Goal: Check status: Check status

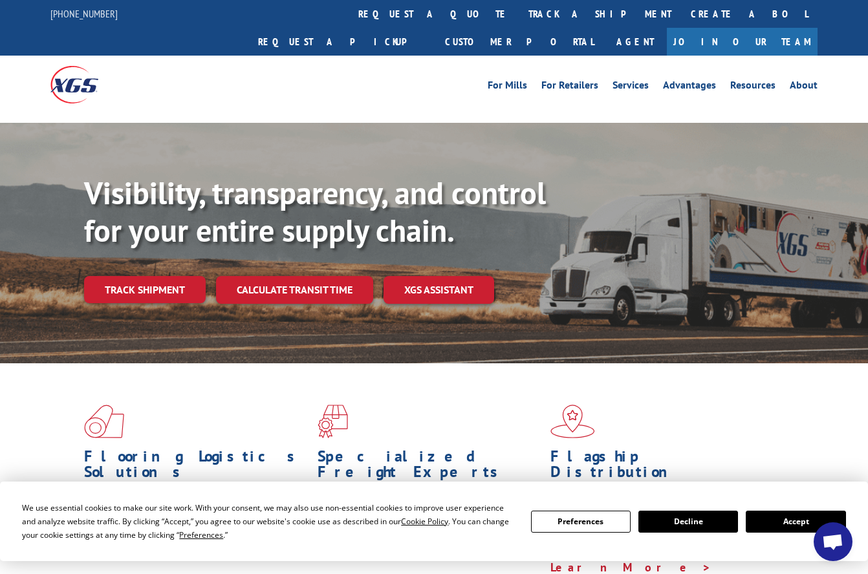
click at [519, 10] on link "track a shipment" at bounding box center [600, 14] width 162 height 28
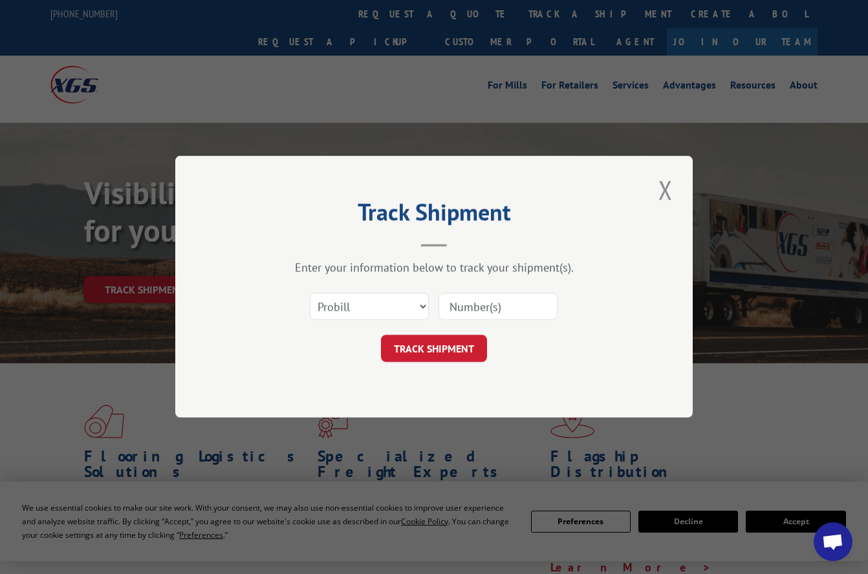
click at [471, 304] on input at bounding box center [497, 307] width 119 height 27
paste input "17109421"
type input "17109421"
click at [446, 350] on button "TRACK SHIPMENT" at bounding box center [434, 349] width 106 height 27
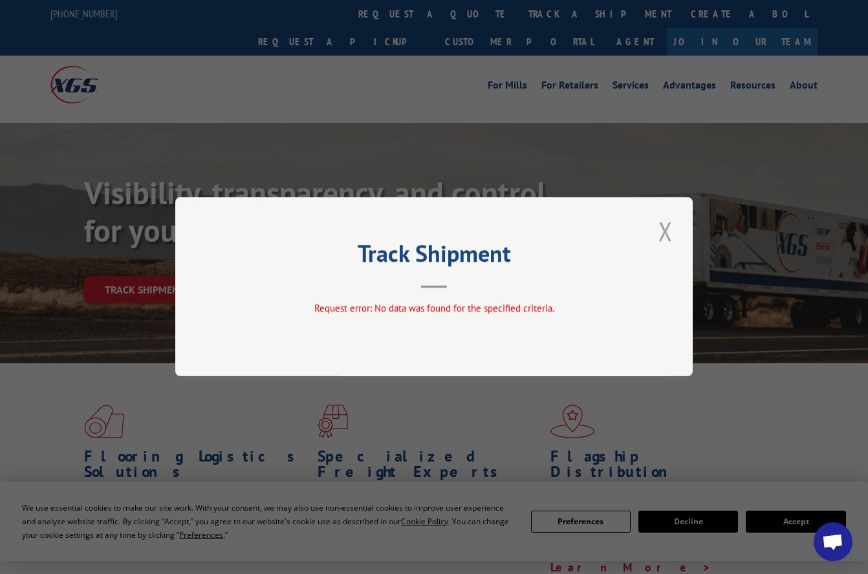
click at [667, 234] on button "Close modal" at bounding box center [665, 231] width 22 height 36
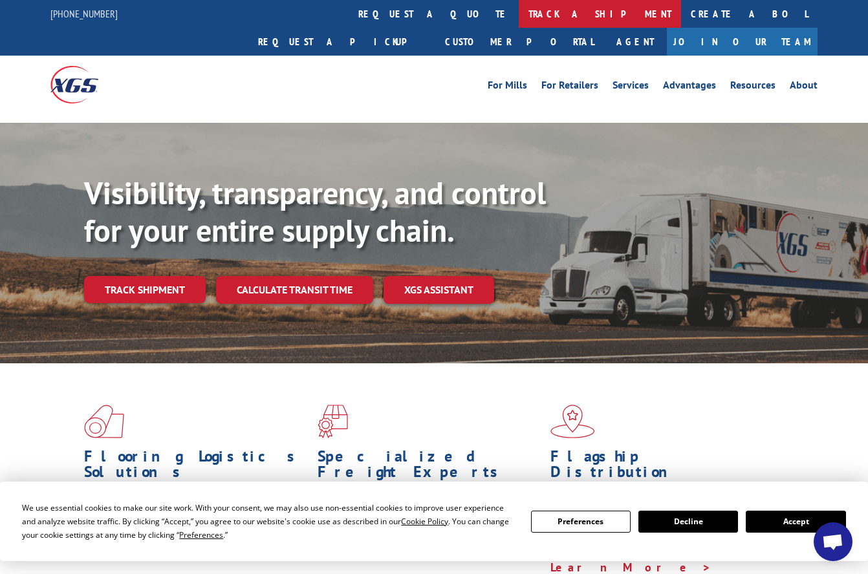
click at [519, 14] on link "track a shipment" at bounding box center [600, 14] width 162 height 28
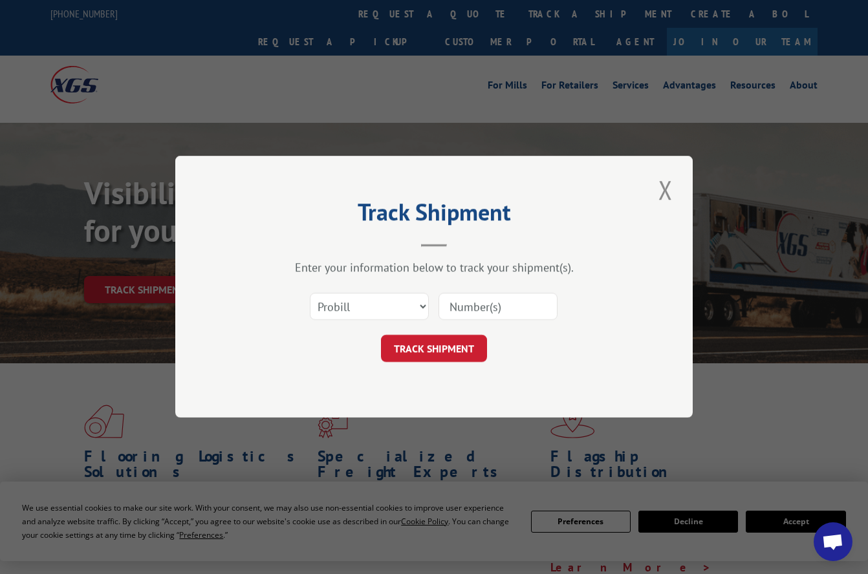
click at [475, 307] on input at bounding box center [497, 307] width 119 height 27
paste input "17109421"
type input "17109421"
click at [435, 348] on button "TRACK SHIPMENT" at bounding box center [434, 349] width 106 height 27
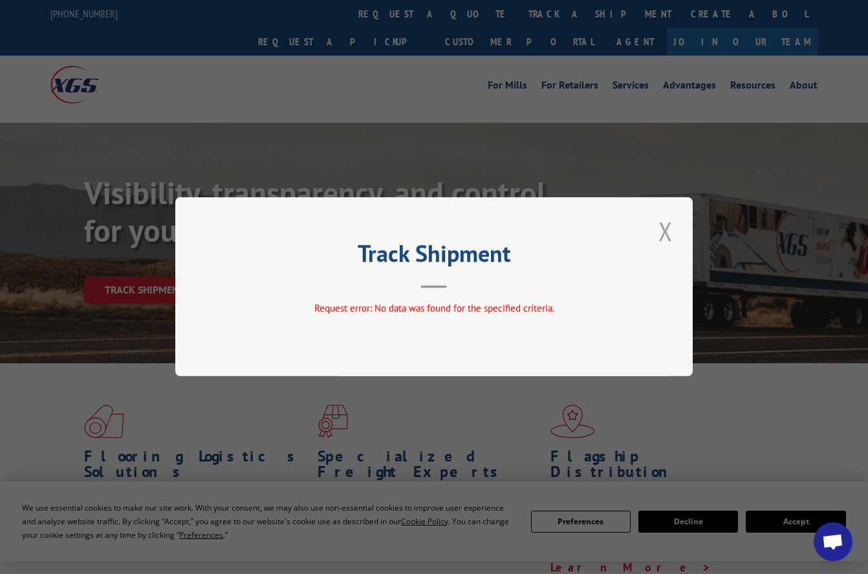
click at [666, 235] on button "Close modal" at bounding box center [665, 231] width 22 height 36
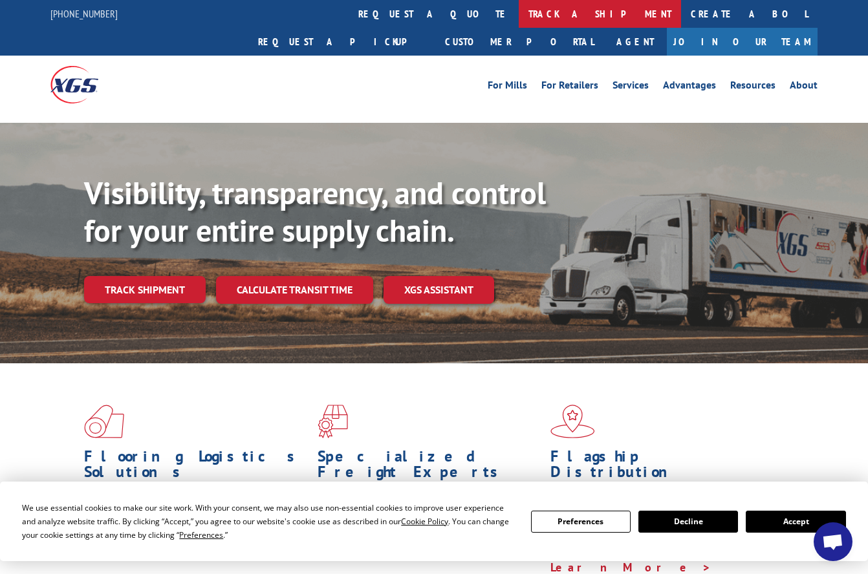
click at [519, 6] on link "track a shipment" at bounding box center [600, 14] width 162 height 28
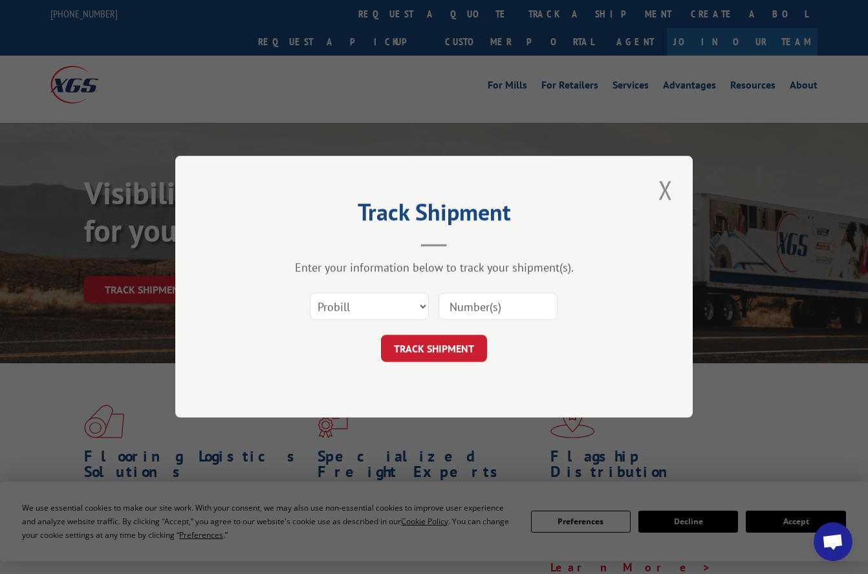
click at [504, 316] on input at bounding box center [497, 307] width 119 height 27
paste input "681832531"
type input "681832531"
click at [464, 350] on button "TRACK SHIPMENT" at bounding box center [434, 349] width 106 height 27
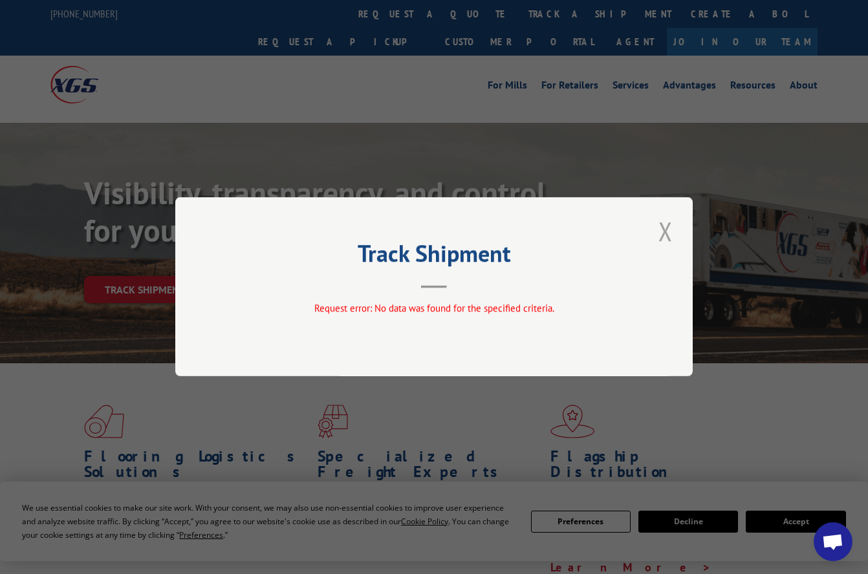
click at [665, 235] on button "Close modal" at bounding box center [665, 231] width 22 height 36
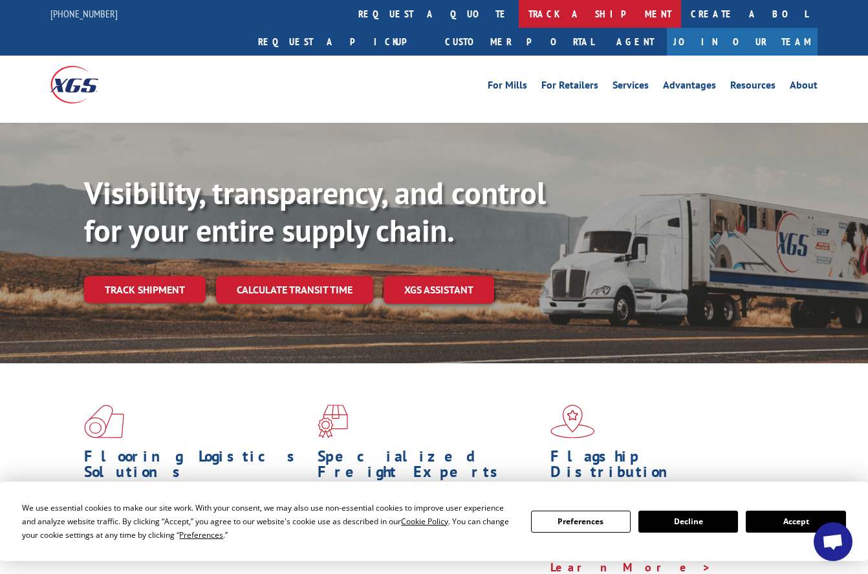
click at [519, 8] on link "track a shipment" at bounding box center [600, 14] width 162 height 28
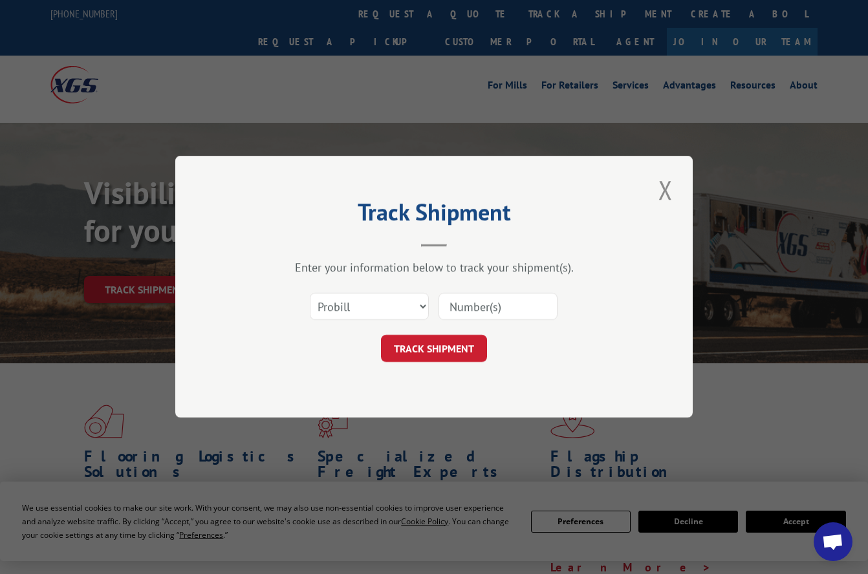
click at [510, 313] on input at bounding box center [497, 307] width 119 height 27
paste input "17103076"
type input "17103076"
click at [451, 353] on button "TRACK SHIPMENT" at bounding box center [434, 349] width 106 height 27
